Goal: Find specific fact: Find specific fact

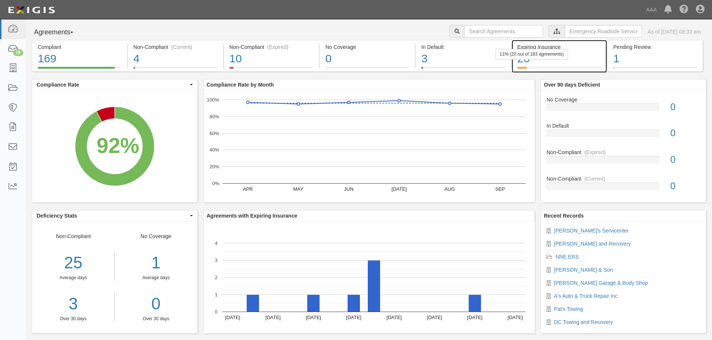
click at [566, 56] on div "11% (20 out of 183 agreements)" at bounding box center [531, 54] width 72 height 11
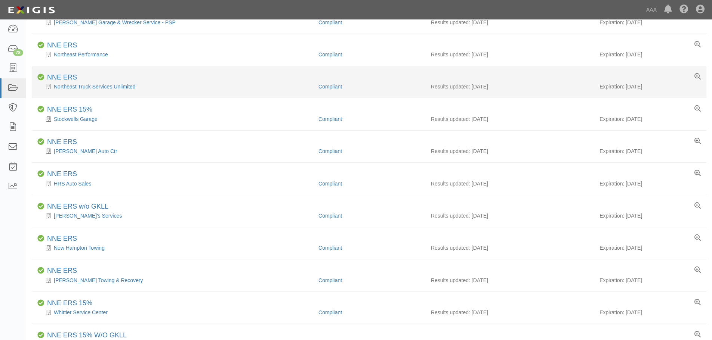
scroll to position [224, 0]
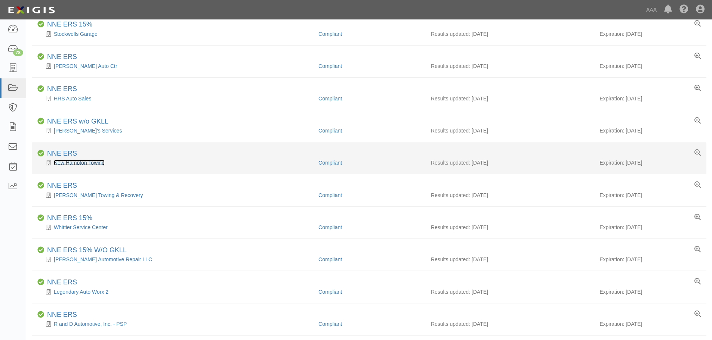
click at [66, 161] on link "New Hampton Towing" at bounding box center [79, 163] width 51 height 6
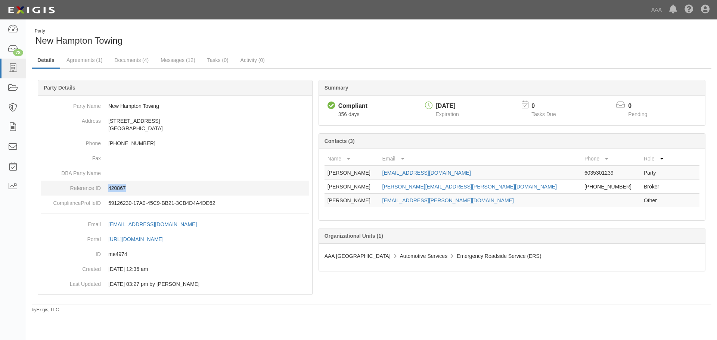
drag, startPoint x: 133, startPoint y: 188, endPoint x: 104, endPoint y: 187, distance: 28.8
click at [104, 187] on dd "420867" at bounding box center [175, 188] width 268 height 15
copy p "420867"
click at [269, 47] on div "Party New Hampton Towing" at bounding box center [199, 37] width 334 height 19
